Goal: Task Accomplishment & Management: Use online tool/utility

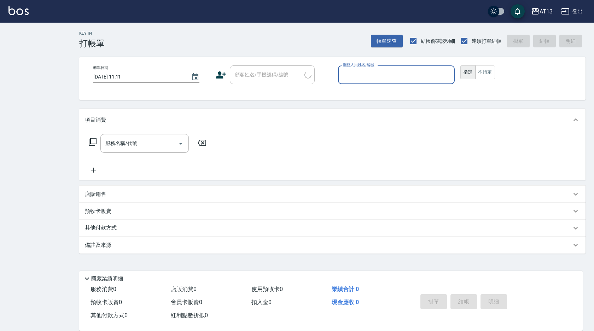
click at [461, 65] on button "指定" at bounding box center [468, 72] width 15 height 14
type button "true"
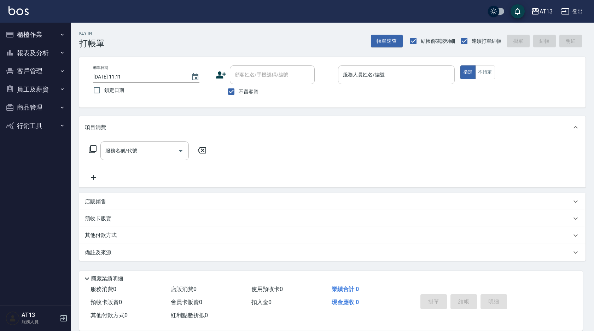
click at [359, 83] on div "服務人員姓名/編號 服務人員姓名/編號" at bounding box center [396, 78] width 117 height 26
drag, startPoint x: 359, startPoint y: 83, endPoint x: 362, endPoint y: 73, distance: 10.6
click at [362, 73] on input "服務人員姓名/編號" at bounding box center [396, 75] width 110 height 12
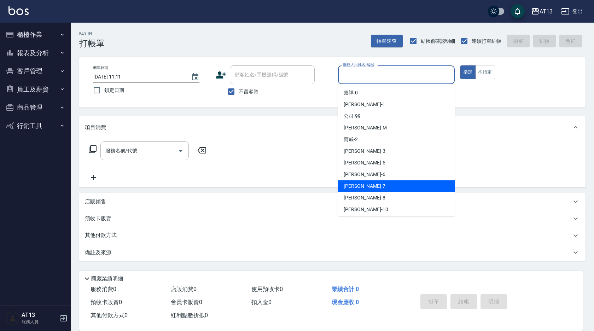
click at [357, 184] on span "呂佳容 -7" at bounding box center [365, 186] width 42 height 7
type input "呂佳容-7"
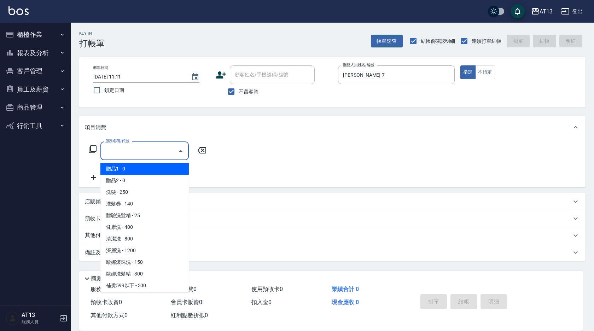
click at [158, 154] on input "服務名稱/代號" at bounding box center [139, 151] width 71 height 12
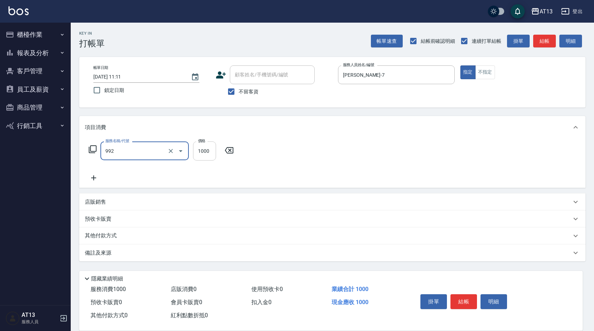
type input "接髮(992)"
click at [212, 149] on input "1000" at bounding box center [204, 151] width 23 height 19
type input "4000"
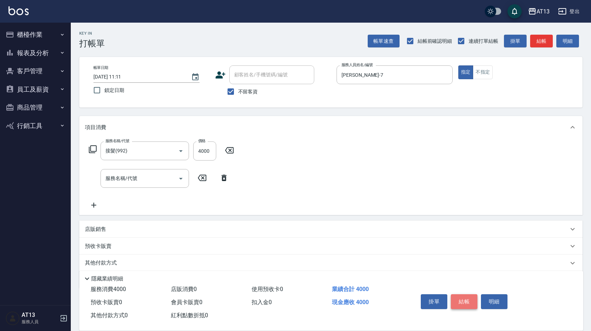
click at [466, 295] on button "結帳" at bounding box center [464, 301] width 27 height 15
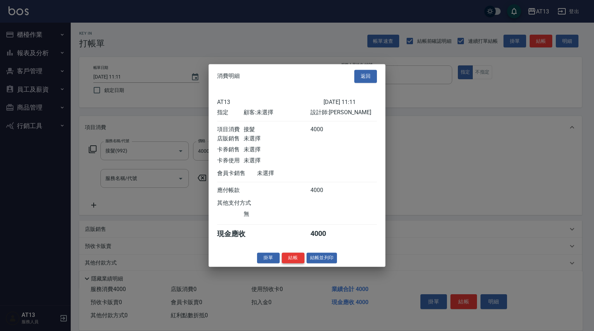
click at [294, 260] on button "結帳" at bounding box center [293, 258] width 23 height 11
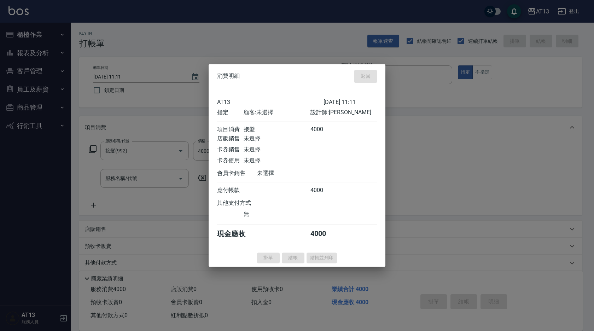
type input "2025/09/17 11:12"
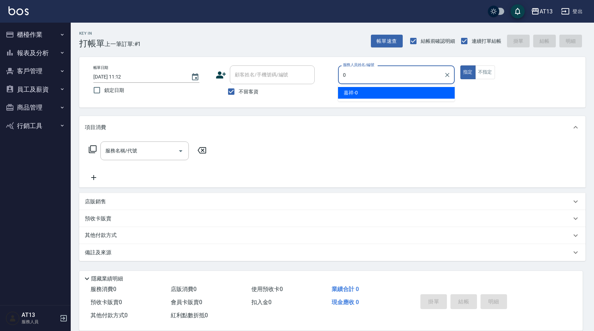
type input "嘉祥-0"
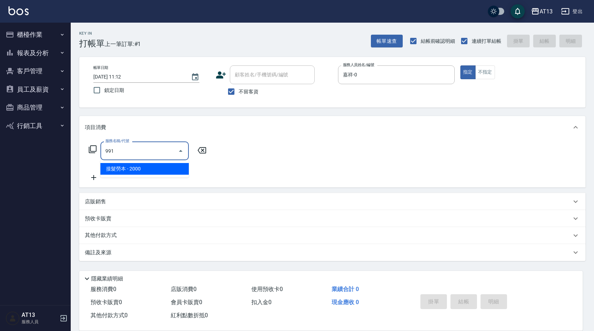
type input "991"
click at [313, 115] on div "Key In 打帳單 上一筆訂單:#1 帳單速查 結帳前確認明細 連續打單結帳 掛單 結帳 明細 帳單日期 2025/09/17 11:12 鎖定日期 顧客姓…" at bounding box center [333, 176] width 524 height 306
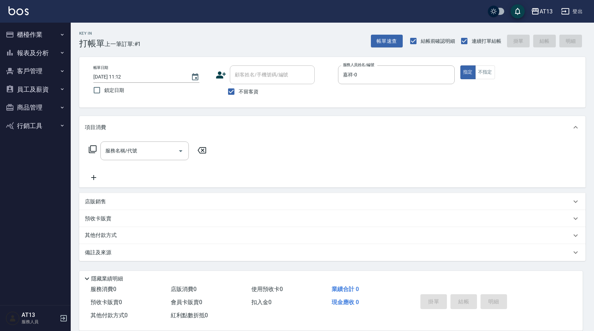
click at [100, 41] on h3 "打帳單" at bounding box center [91, 44] width 25 height 10
click at [42, 33] on button "櫃檯作業" at bounding box center [35, 34] width 65 height 18
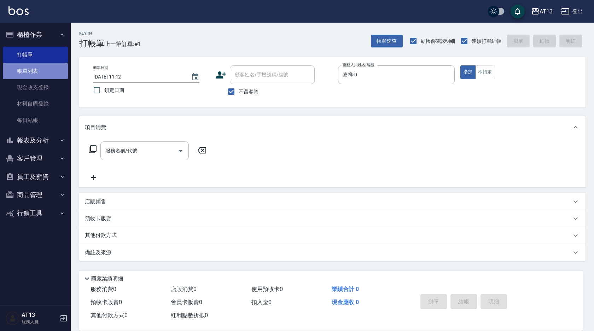
click at [40, 70] on link "帳單列表" at bounding box center [35, 71] width 65 height 16
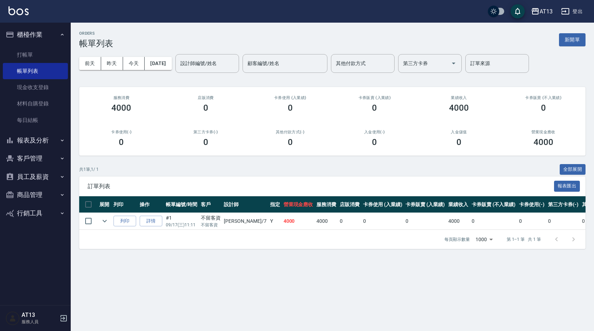
click at [224, 223] on td "呂佳容 /7" at bounding box center [245, 221] width 46 height 17
drag, startPoint x: 224, startPoint y: 223, endPoint x: 265, endPoint y: 228, distance: 41.0
click at [282, 228] on td "4000" at bounding box center [298, 221] width 33 height 17
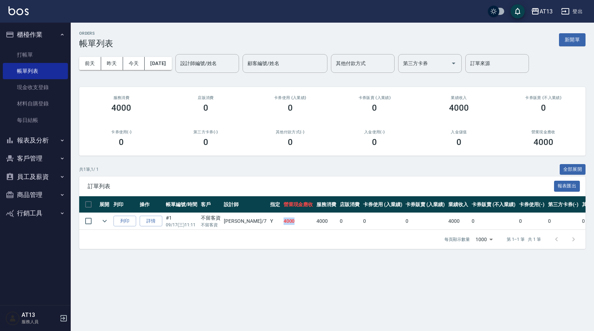
click at [282, 227] on td "4000" at bounding box center [298, 221] width 33 height 17
click at [152, 221] on link "詳情" at bounding box center [151, 221] width 23 height 11
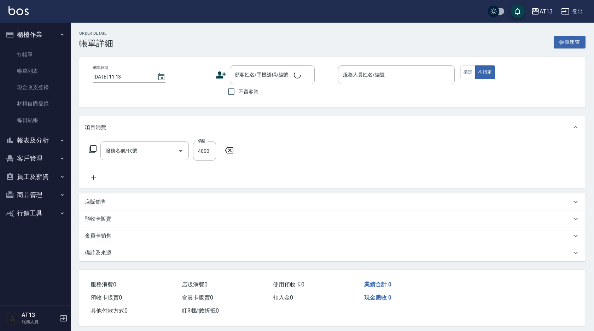
type input "[DATE] 11:11"
checkbox input "true"
type input "呂佳容-7"
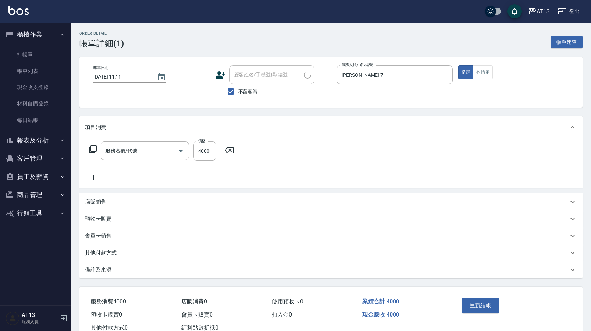
type input "接髮(992)"
click at [62, 47] on link "打帳單" at bounding box center [35, 55] width 65 height 16
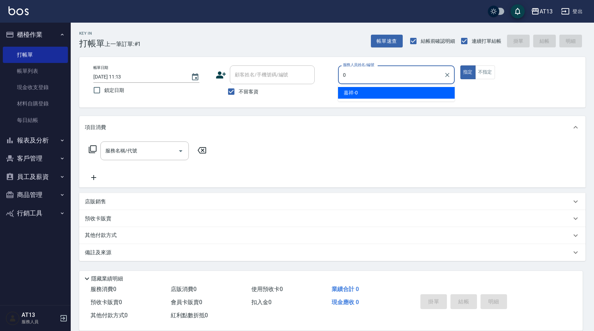
type input "嘉祥-0"
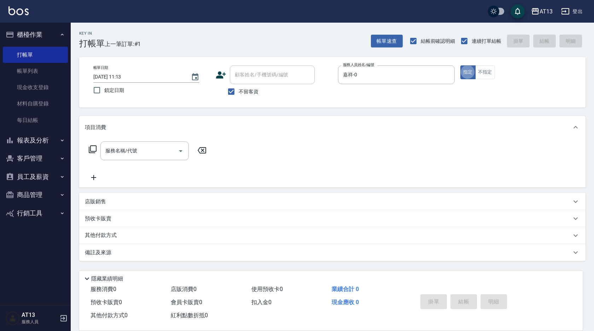
type button "true"
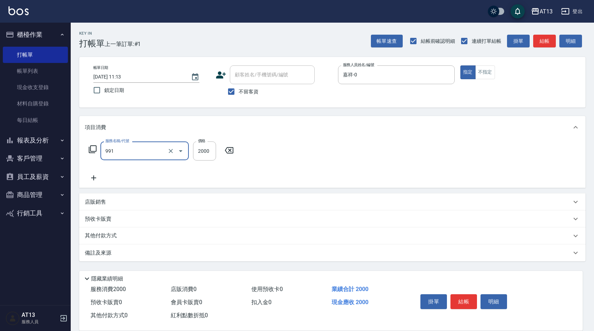
type input "接髮勞本(991)"
type input "3700"
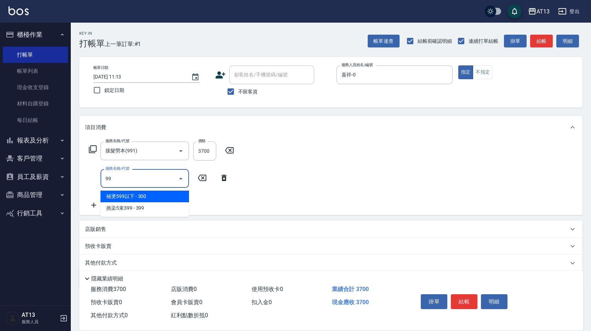
type input "992"
click at [180, 179] on icon "Close" at bounding box center [181, 179] width 4 height 2
click at [145, 180] on input "70" at bounding box center [139, 178] width 71 height 12
type input "7"
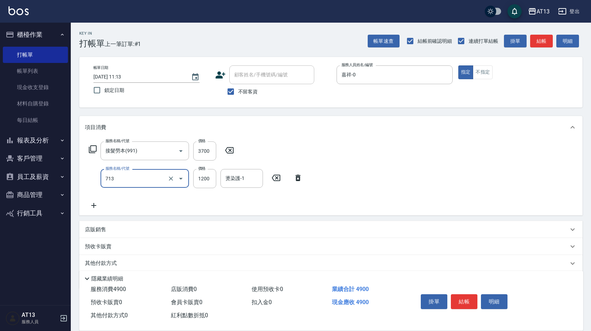
type input "水樣結構式1200(713)"
type input "840"
type input "嘉祥-0"
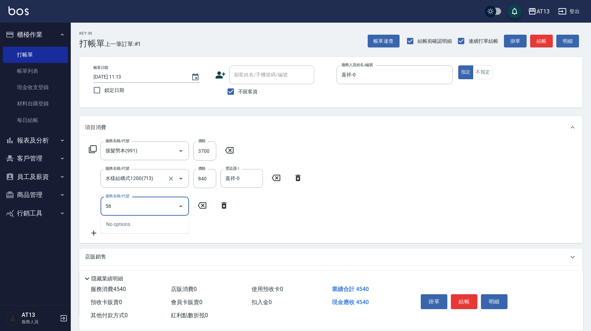
type input "5"
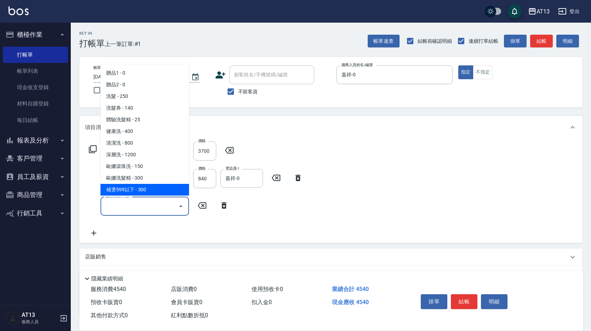
click at [232, 226] on div "服務名稱/代號 接髮勞本(991) 服務名稱/代號 價格 3700 價格 服務名稱/代號 水樣結構式1200(713) 服務名稱/代號 價格 840 價格 燙…" at bounding box center [196, 190] width 222 height 96
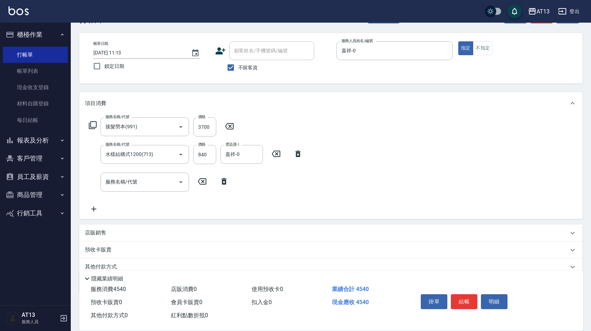
scroll to position [53, 0]
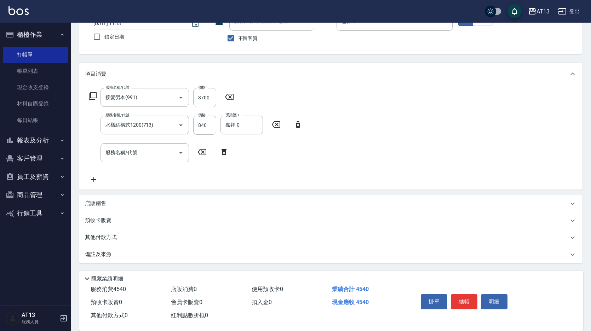
click at [98, 203] on p "店販銷售" at bounding box center [95, 203] width 21 height 7
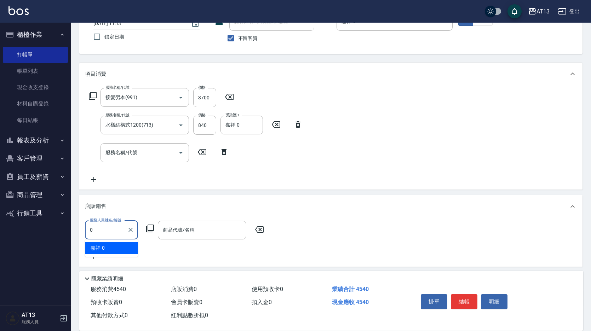
type input "嘉祥-0"
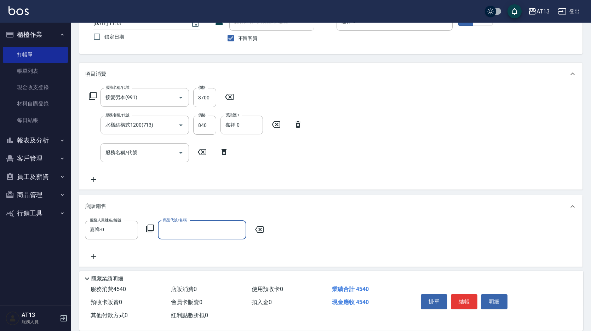
click at [184, 235] on input "商品代號/名稱" at bounding box center [202, 230] width 82 height 12
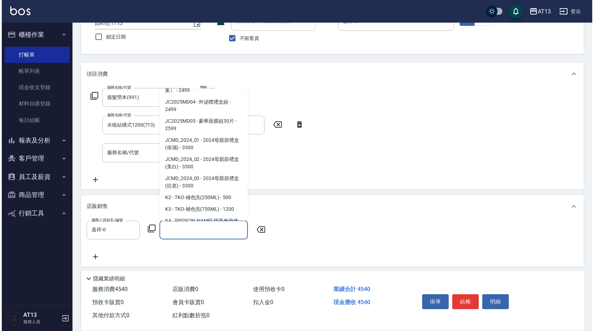
scroll to position [884, 0]
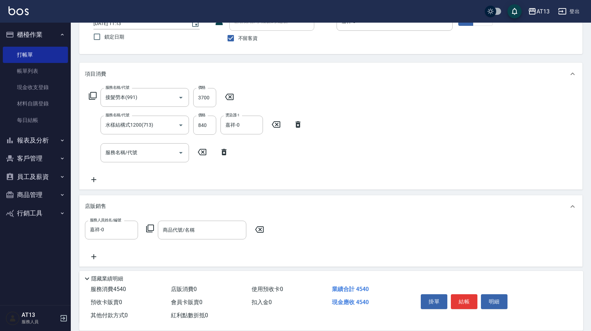
click at [152, 225] on icon at bounding box center [150, 228] width 8 height 8
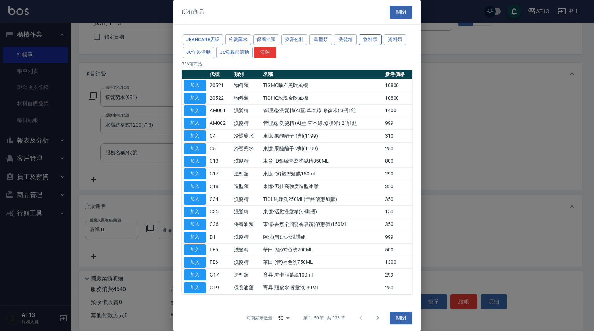
click at [369, 39] on button "物料類" at bounding box center [370, 39] width 23 height 11
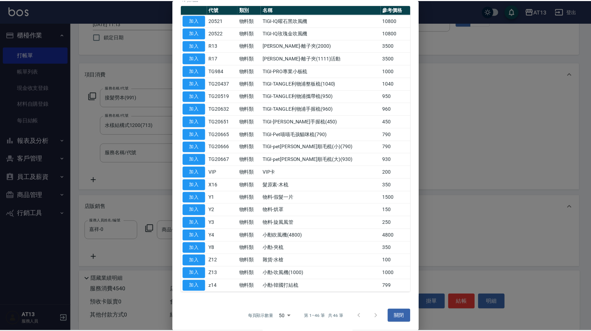
scroll to position [65, 0]
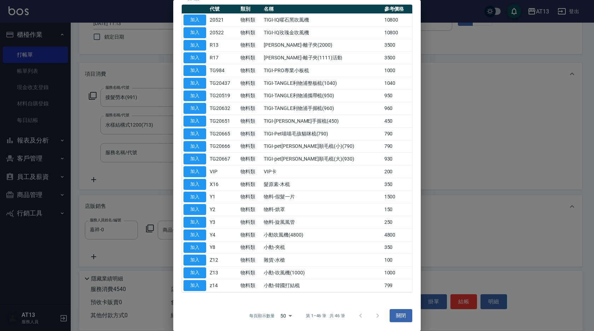
click at [309, 285] on td "小勳-韓國打結梳" at bounding box center [322, 285] width 120 height 13
click at [298, 285] on td "小勳-韓國打結梳" at bounding box center [322, 285] width 120 height 13
click at [202, 283] on button "加入" at bounding box center [195, 285] width 23 height 11
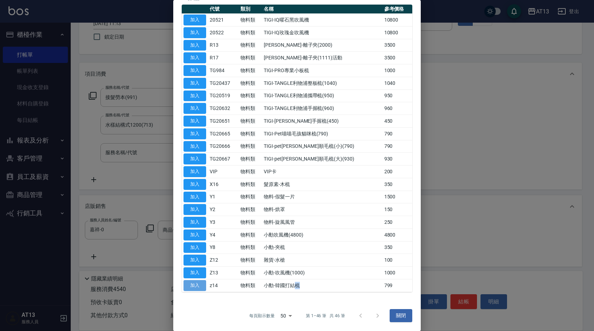
type input "小勳-韓國打結梳"
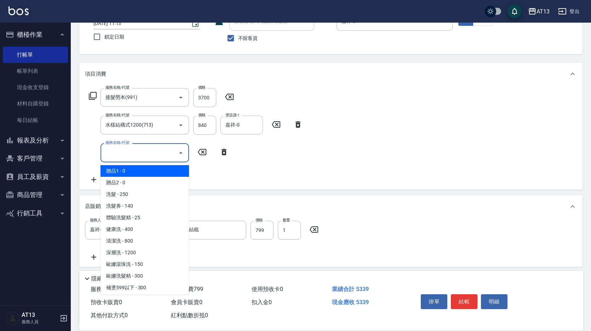
click at [151, 152] on input "服務名稱/代號" at bounding box center [139, 152] width 71 height 12
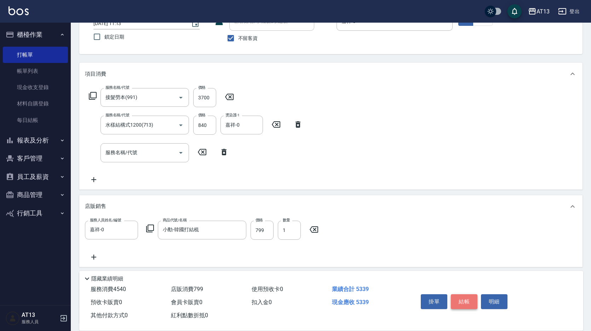
click at [463, 302] on button "結帳" at bounding box center [464, 301] width 27 height 15
click at [460, 295] on button "結帳" at bounding box center [464, 301] width 27 height 15
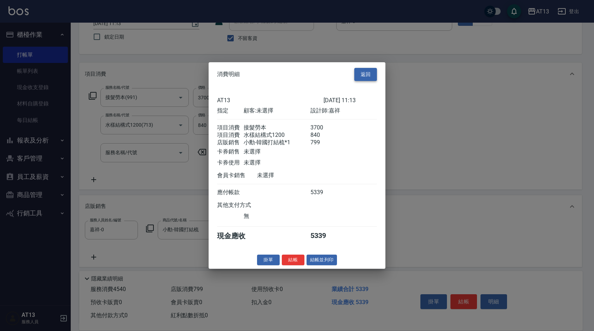
click at [366, 70] on button "返回" at bounding box center [365, 74] width 23 height 13
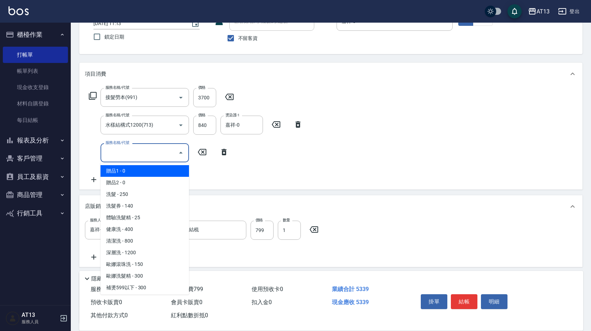
click at [143, 155] on input "服務名稱/代號" at bounding box center [139, 152] width 71 height 12
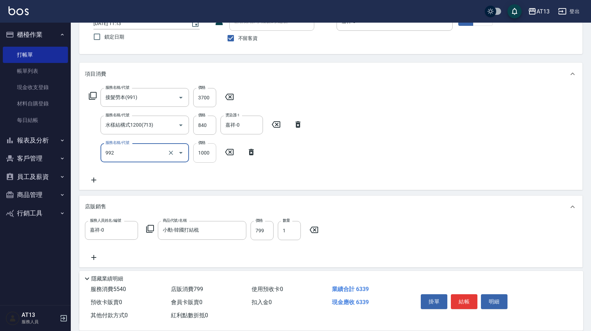
type input "接髮(992)"
click at [210, 150] on input "1000" at bounding box center [204, 152] width 23 height 19
type input "6060"
click at [463, 298] on button "結帳" at bounding box center [464, 301] width 27 height 15
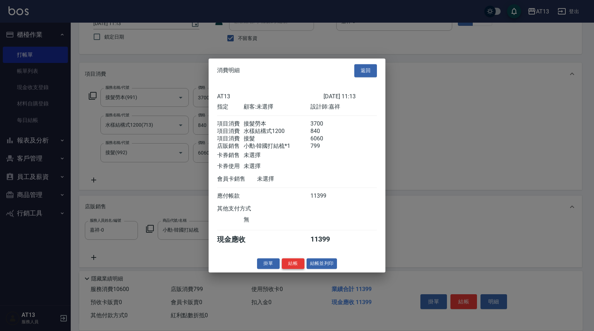
click at [298, 269] on button "結帳" at bounding box center [293, 263] width 23 height 11
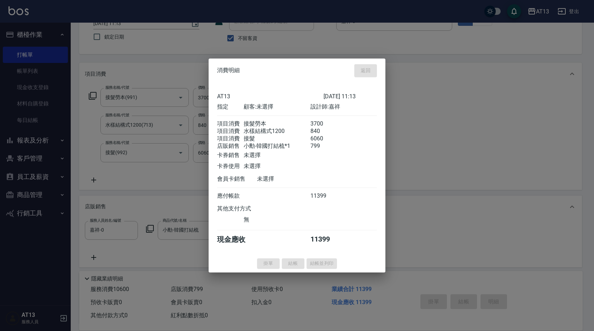
type input "2025/09/17 11:19"
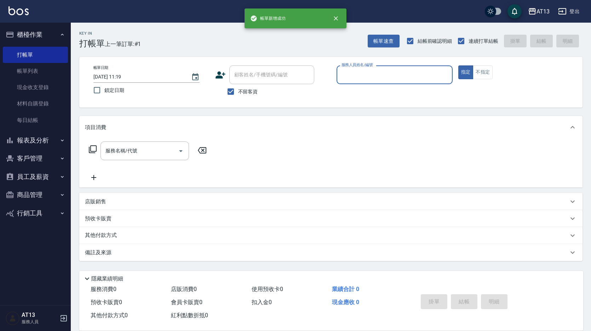
scroll to position [0, 0]
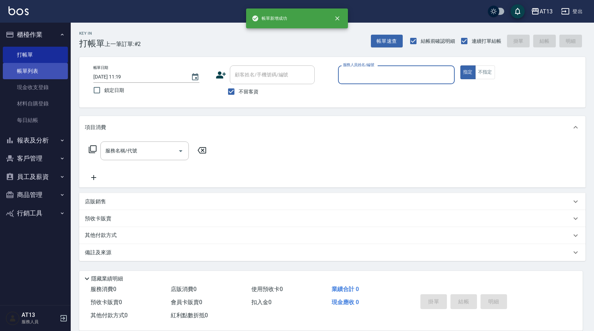
click at [51, 69] on link "帳單列表" at bounding box center [35, 71] width 65 height 16
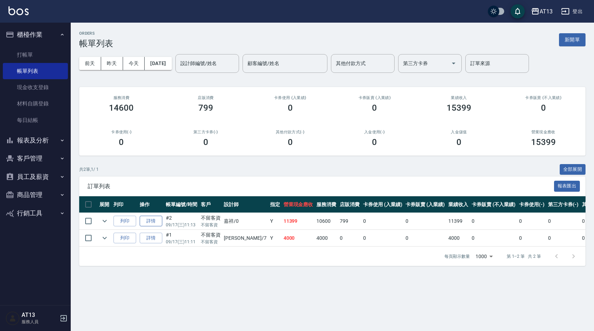
click at [150, 220] on link "詳情" at bounding box center [151, 221] width 23 height 11
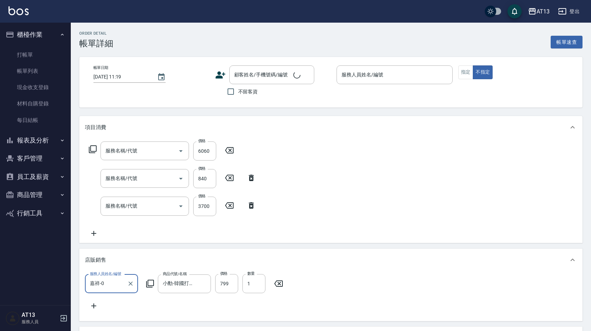
scroll to position [3, 0]
type input "接髮(992)"
type input "水樣結構式1200(713)"
type input "接髮勞本(991)"
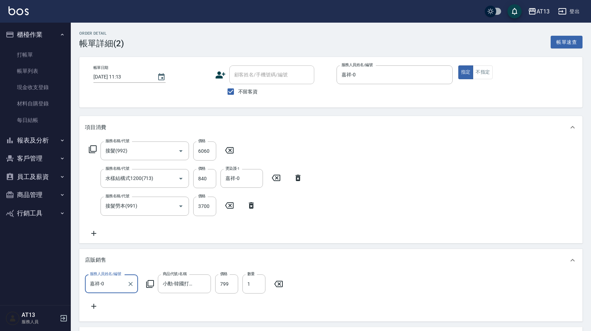
type input "2025/09/17 11:13"
checkbox input "true"
type input "嘉祥-0"
click at [28, 53] on link "打帳單" at bounding box center [35, 55] width 65 height 16
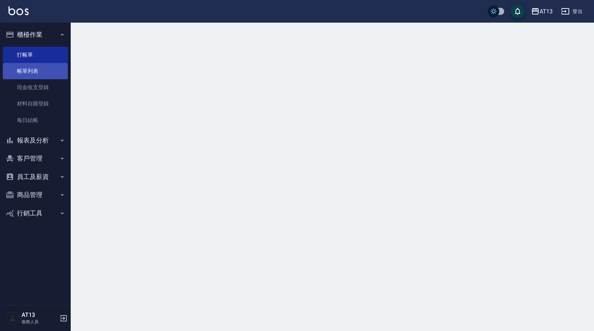
click at [29, 68] on link "帳單列表" at bounding box center [35, 71] width 65 height 16
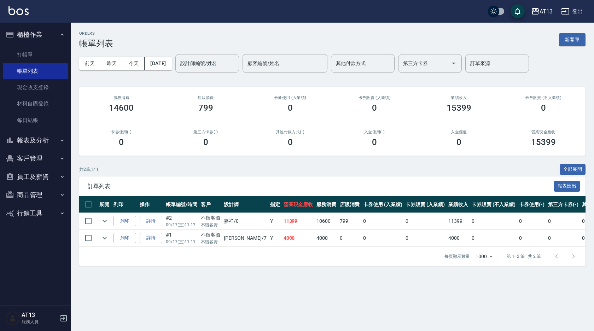
click at [150, 237] on link "詳情" at bounding box center [151, 238] width 23 height 11
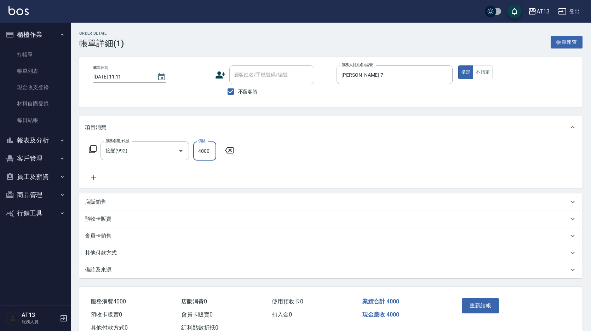
click at [209, 150] on input "4000" at bounding box center [204, 151] width 23 height 19
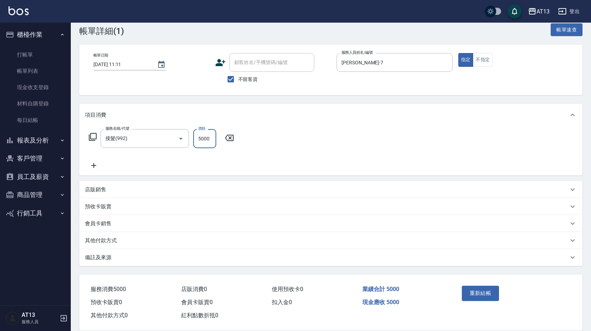
scroll to position [24, 0]
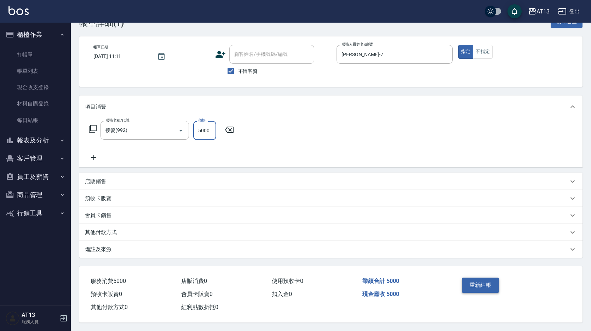
type input "5000"
click at [484, 278] on button "重新結帳" at bounding box center [480, 285] width 37 height 15
